Goal: Information Seeking & Learning: Learn about a topic

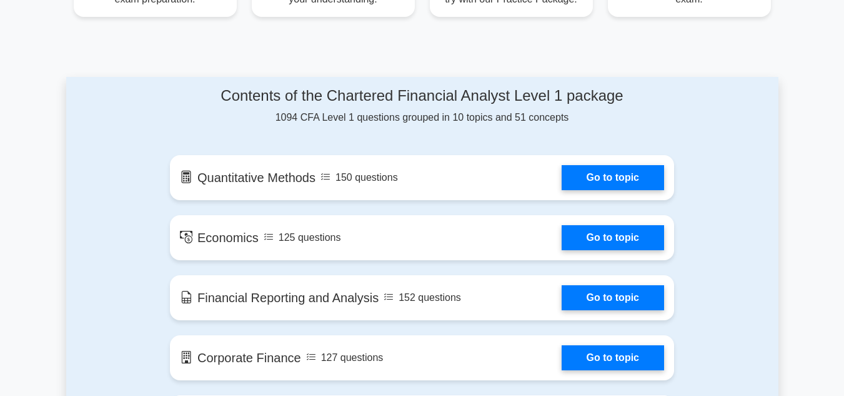
scroll to position [601, 0]
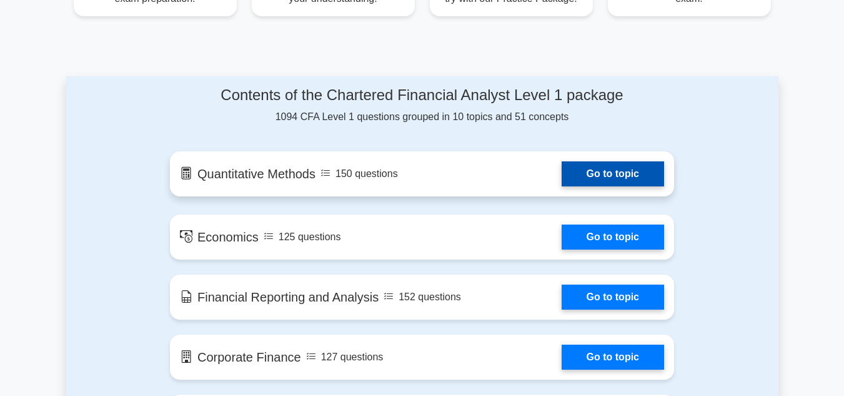
click at [562, 184] on link "Go to topic" at bounding box center [613, 173] width 102 height 25
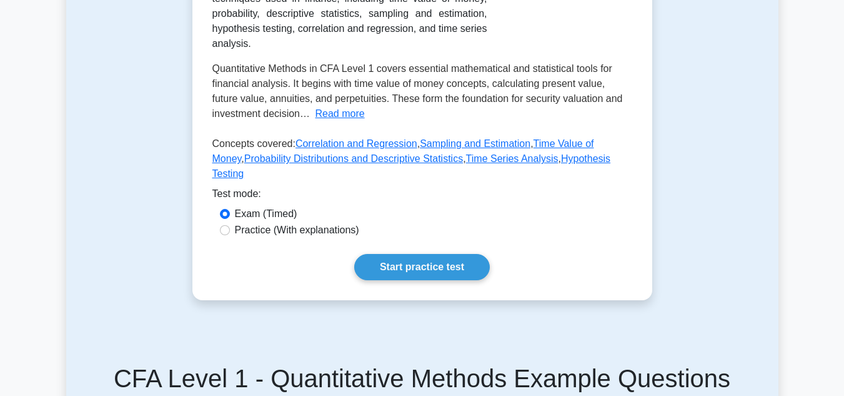
scroll to position [275, 0]
click at [301, 238] on label "Practice (With explanations)" at bounding box center [297, 230] width 124 height 15
click at [230, 236] on input "Practice (With explanations)" at bounding box center [225, 231] width 10 height 10
radio input "true"
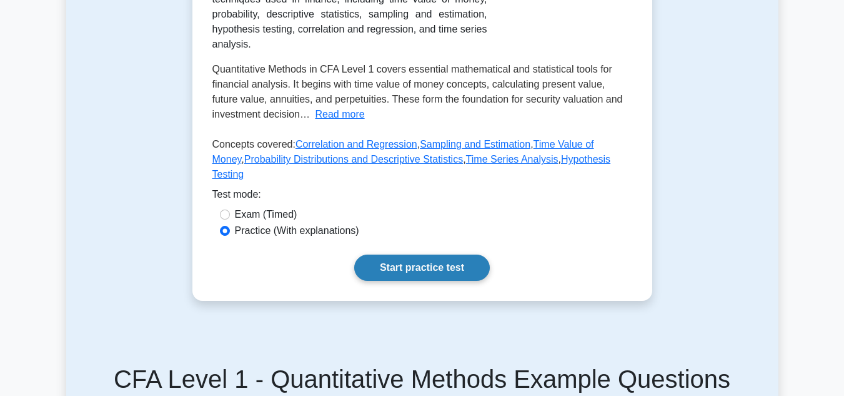
click at [439, 281] on link "Start practice test" at bounding box center [422, 267] width 136 height 26
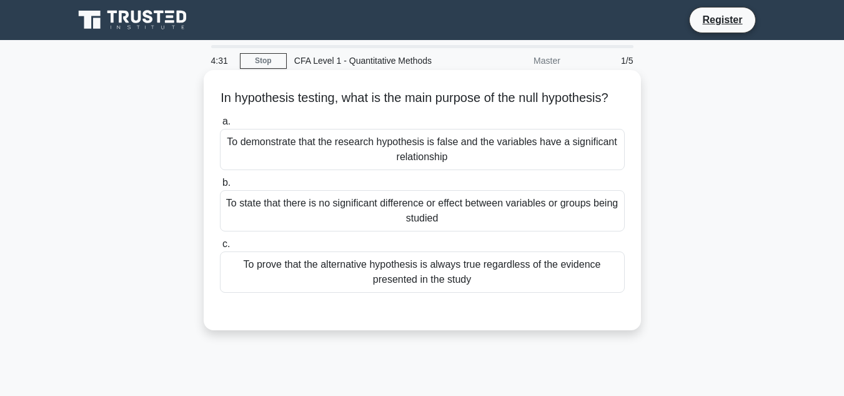
click at [494, 164] on div "To demonstrate that the research hypothesis is false and the variables have a s…" at bounding box center [422, 149] width 405 height 41
click at [220, 126] on input "a. To demonstrate that the research hypothesis is false and the variables have …" at bounding box center [220, 121] width 0 height 8
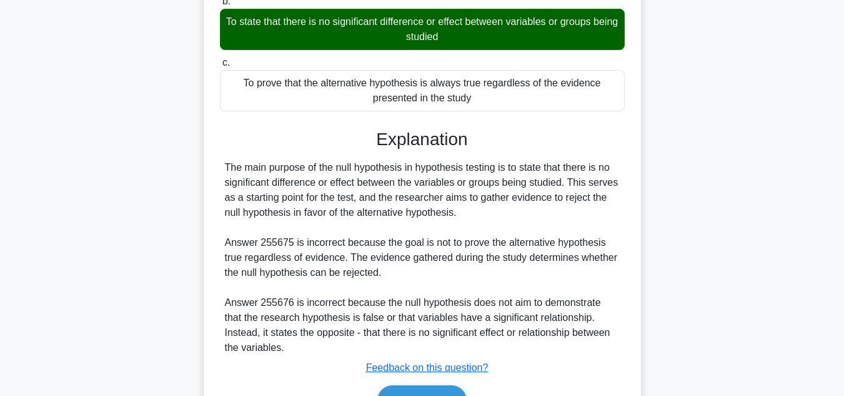
scroll to position [279, 0]
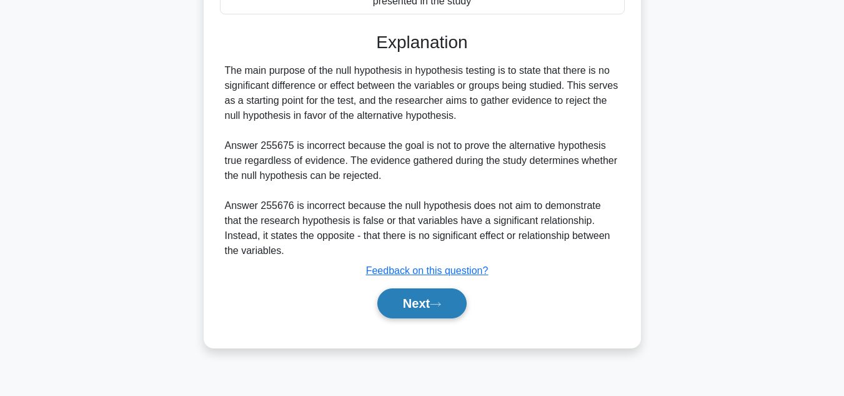
click at [434, 312] on button "Next" at bounding box center [421, 303] width 89 height 30
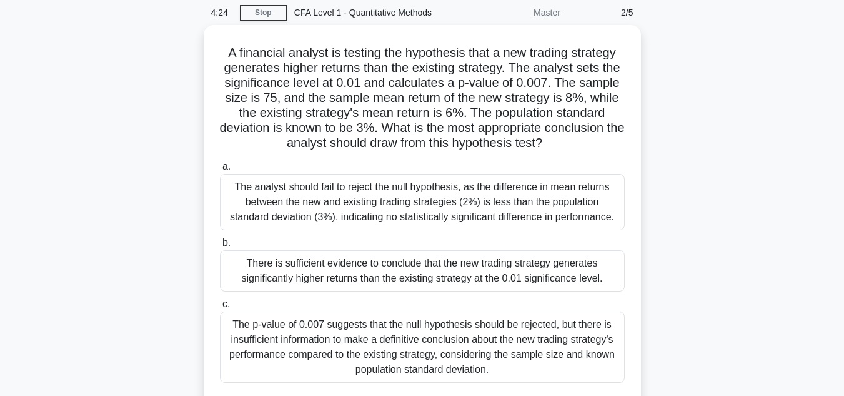
scroll to position [0, 0]
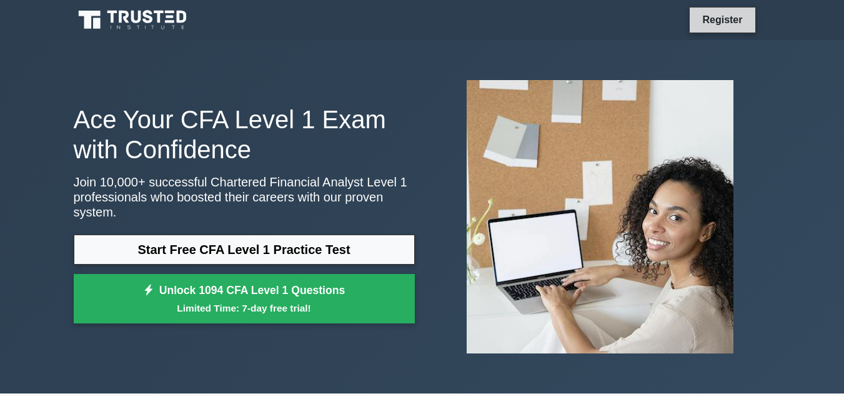
click at [723, 17] on link "Register" at bounding box center [722, 20] width 55 height 16
